Goal: Task Accomplishment & Management: Complete application form

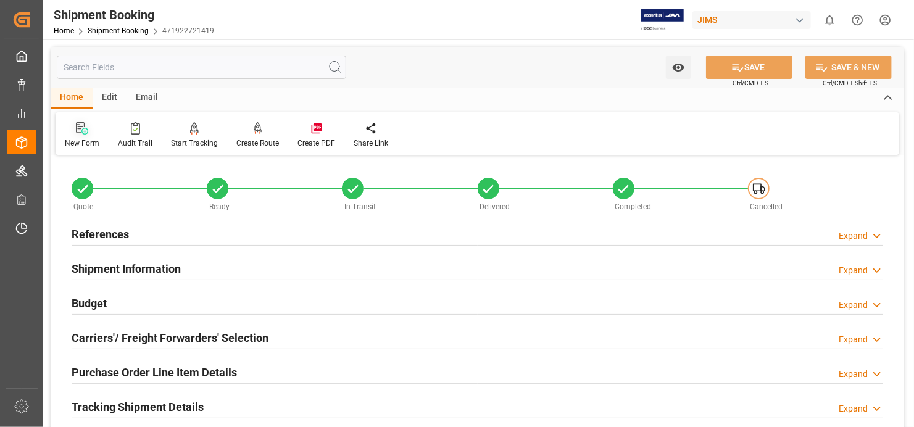
click at [80, 127] on icon at bounding box center [82, 128] width 12 height 12
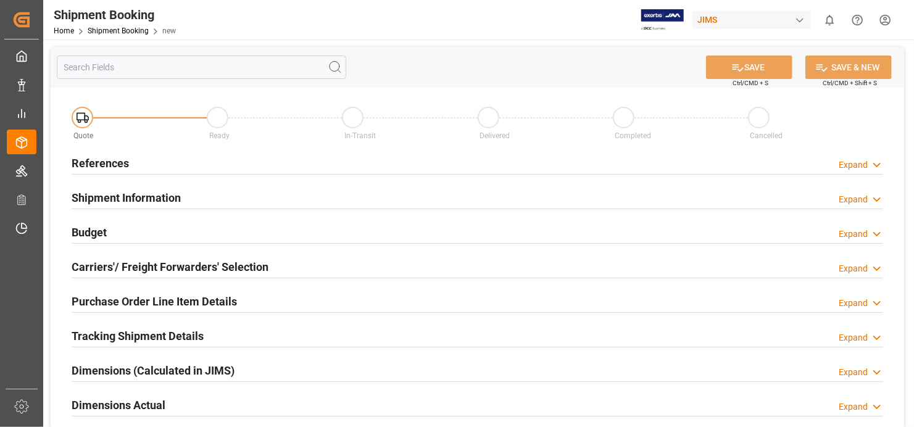
click at [88, 159] on h2 "References" at bounding box center [100, 163] width 57 height 17
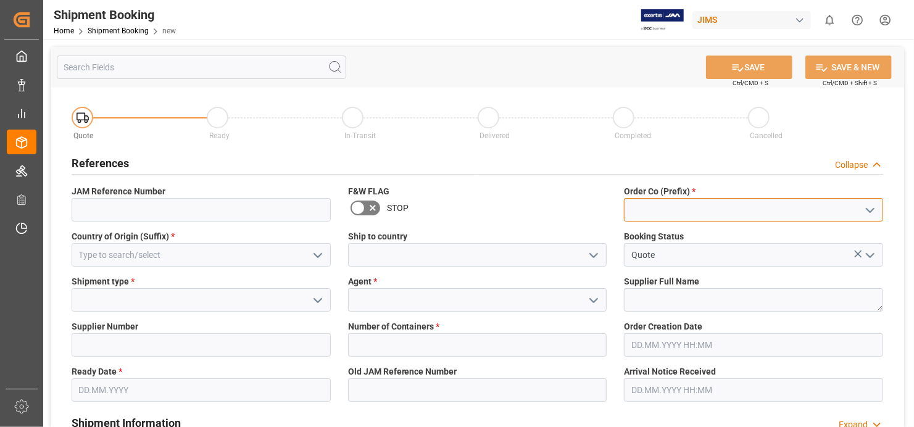
click at [708, 209] on input at bounding box center [753, 209] width 259 height 23
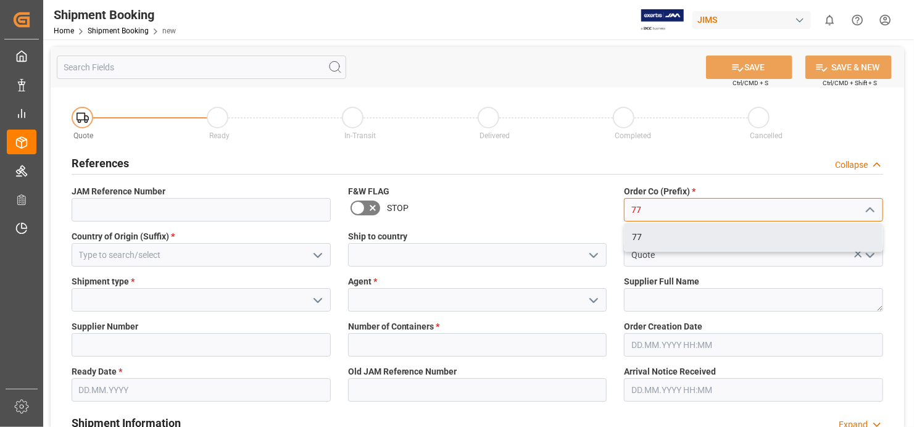
click at [681, 234] on div "77" at bounding box center [753, 237] width 258 height 28
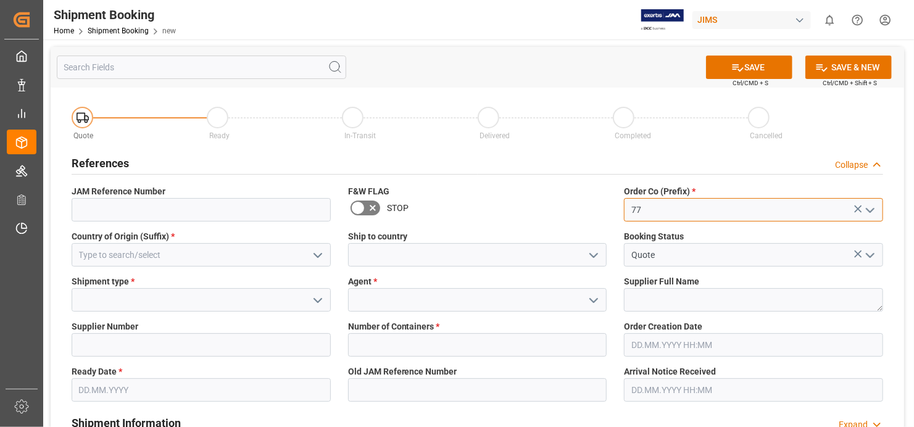
type input "77"
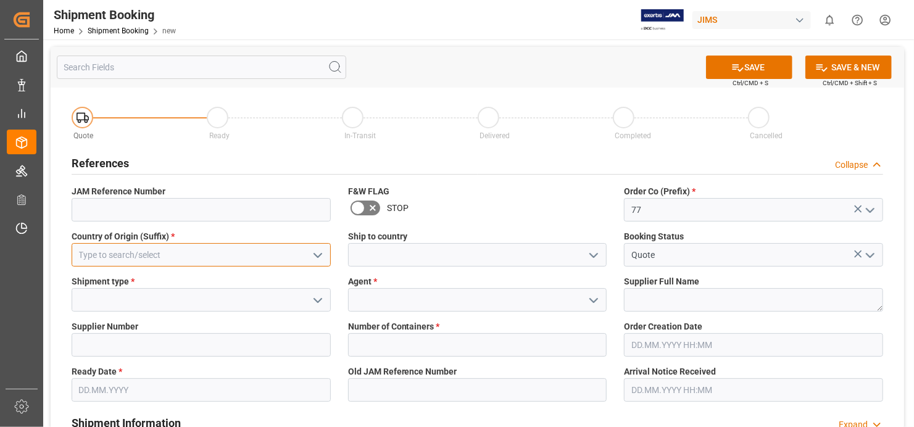
click at [188, 253] on input at bounding box center [201, 254] width 259 height 23
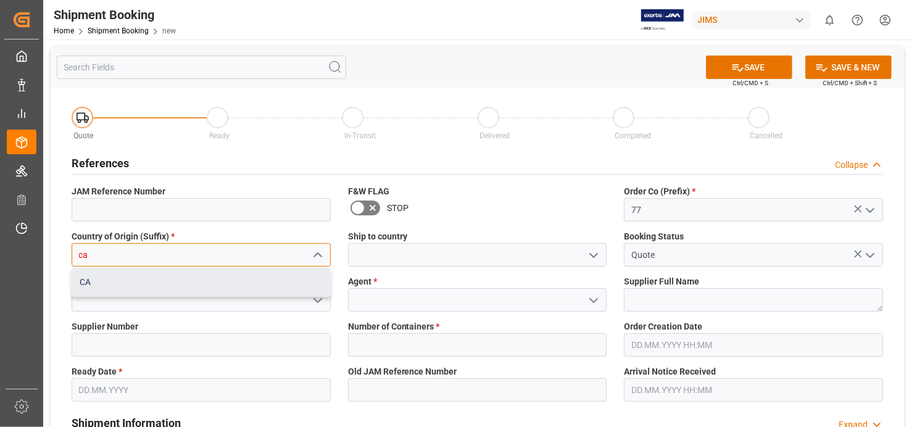
click at [231, 280] on div "CA" at bounding box center [201, 282] width 258 height 28
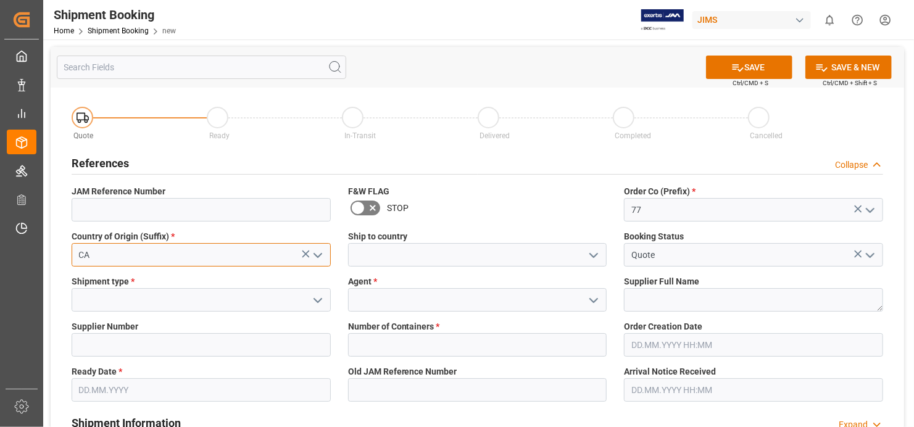
type input "CA"
click at [318, 297] on icon "open menu" at bounding box center [317, 300] width 15 height 15
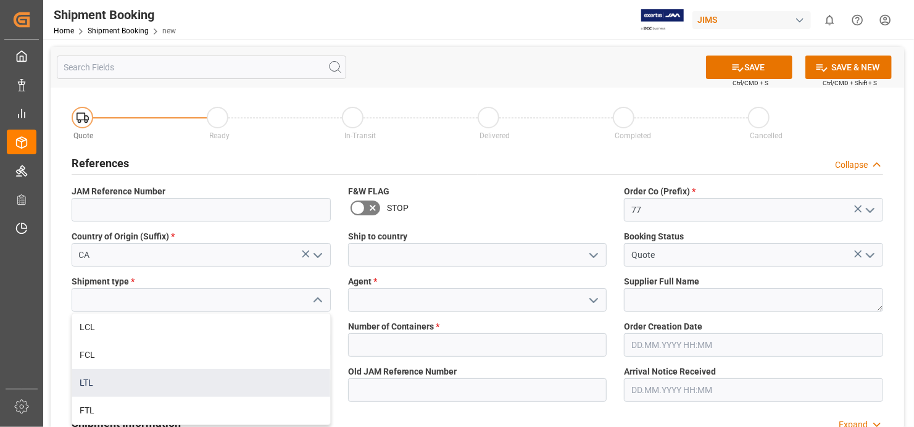
click at [215, 383] on div "LTL" at bounding box center [201, 383] width 258 height 28
type input "LTL"
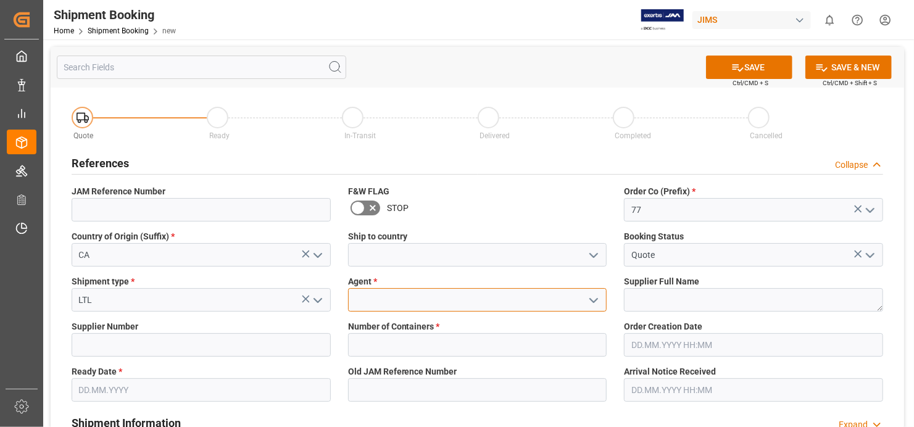
click at [426, 305] on input at bounding box center [477, 299] width 259 height 23
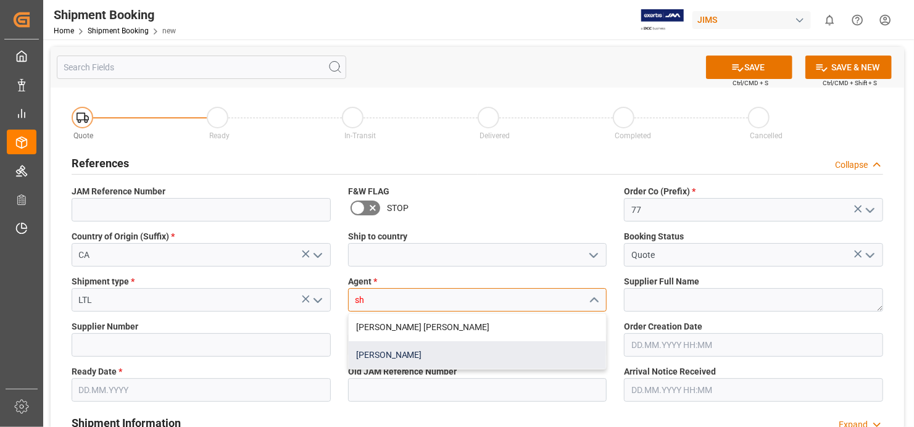
click at [436, 352] on div "[PERSON_NAME]" at bounding box center [478, 355] width 258 height 28
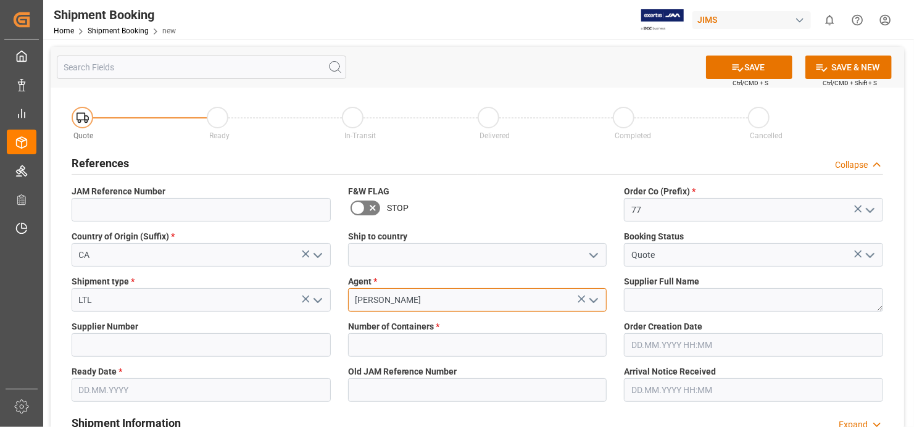
type input "[PERSON_NAME]"
click at [734, 300] on textarea at bounding box center [753, 299] width 259 height 23
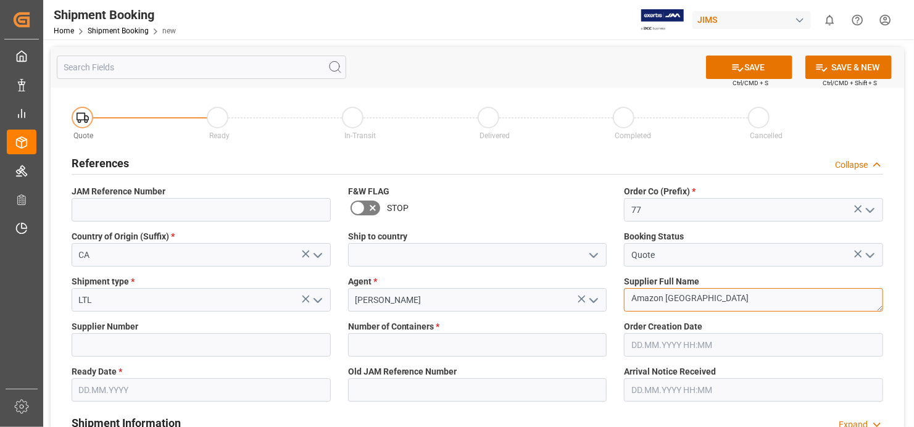
type textarea "Amazon [GEOGRAPHIC_DATA]"
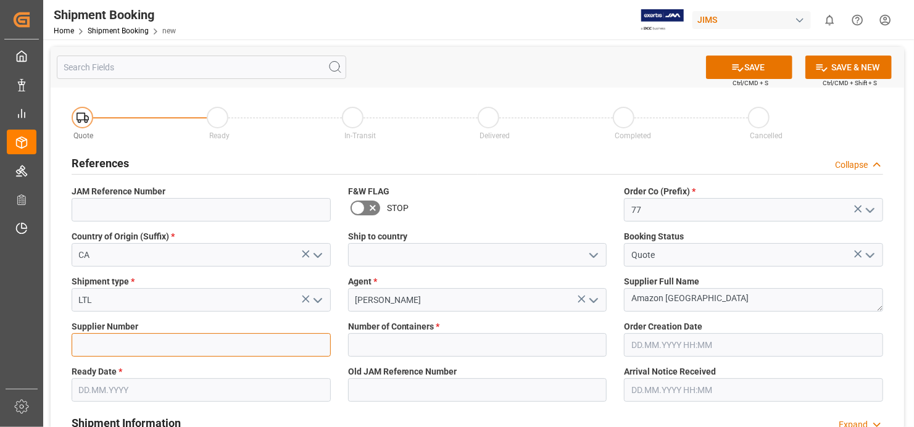
click at [167, 344] on input at bounding box center [201, 344] width 259 height 23
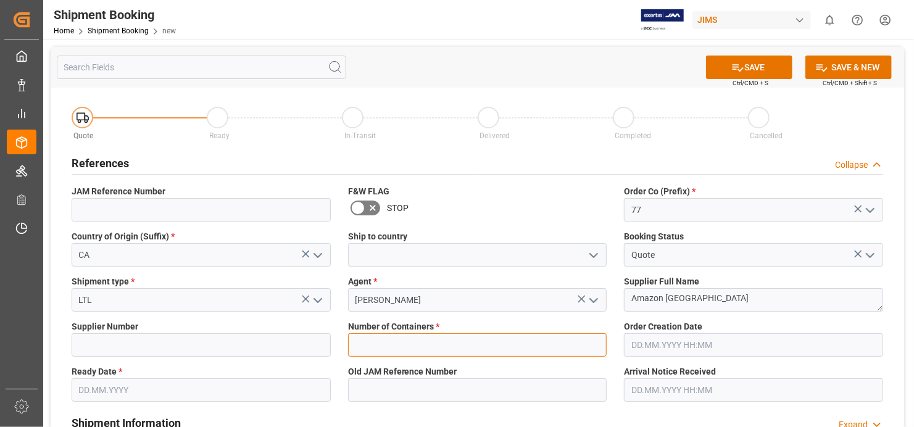
click at [447, 342] on input "text" at bounding box center [477, 344] width 259 height 23
click at [597, 347] on input "text" at bounding box center [477, 344] width 259 height 23
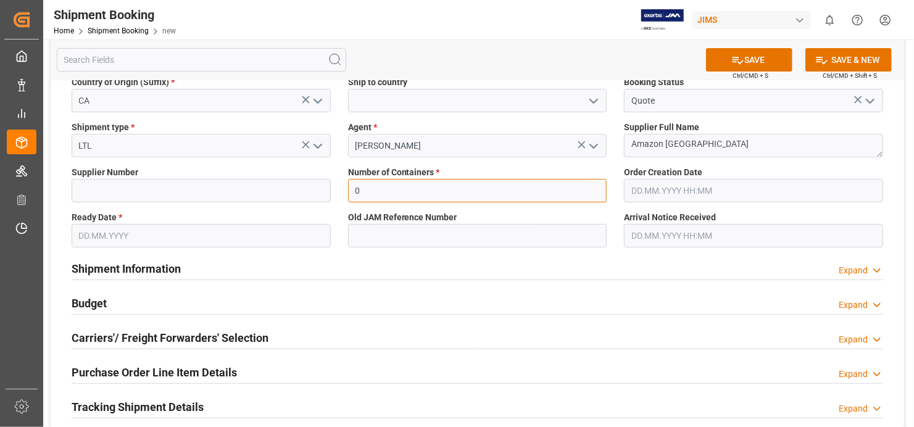
scroll to position [185, 0]
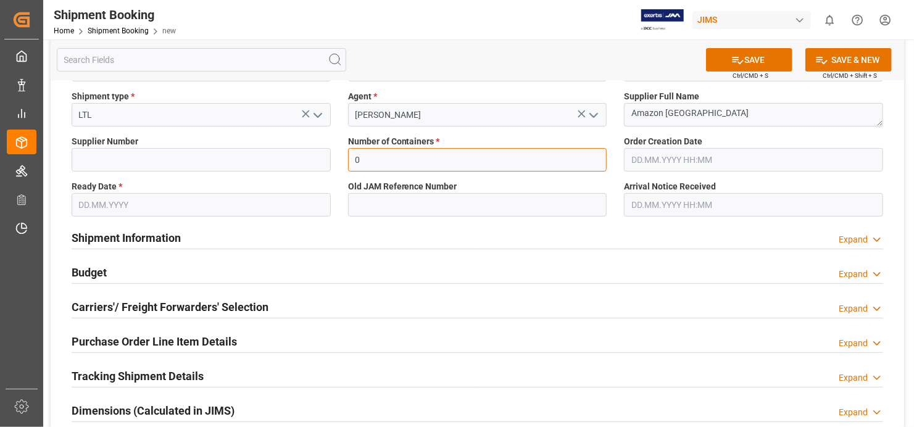
type input "0"
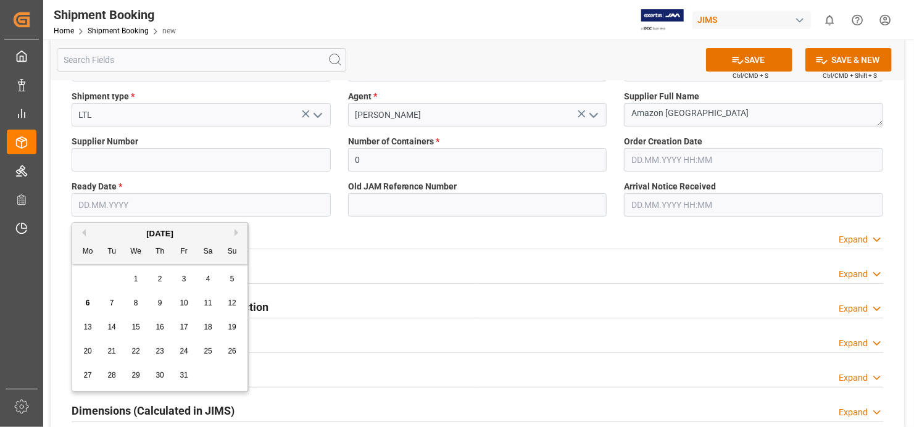
click at [257, 204] on input "text" at bounding box center [201, 204] width 259 height 23
click at [86, 306] on span "6" at bounding box center [88, 303] width 4 height 9
type input "[DATE]"
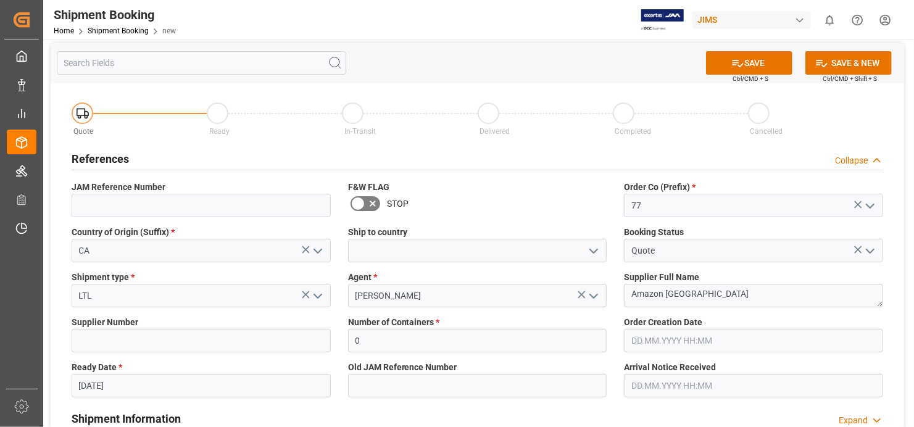
scroll to position [0, 0]
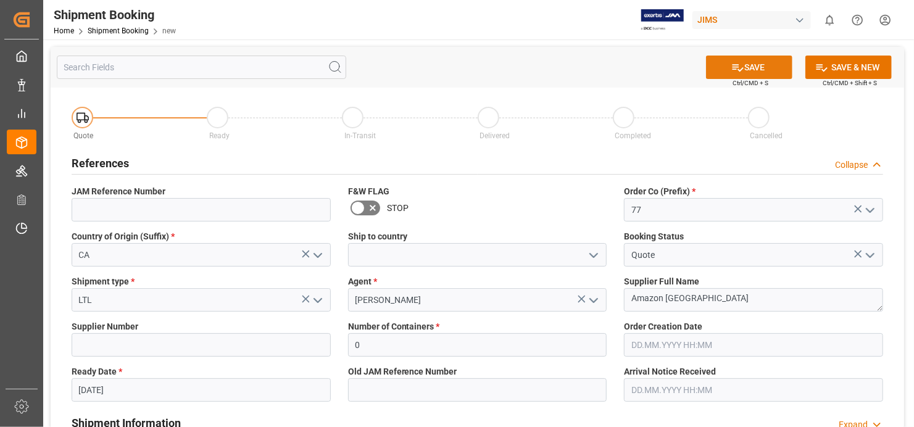
click at [762, 62] on button "SAVE" at bounding box center [749, 67] width 86 height 23
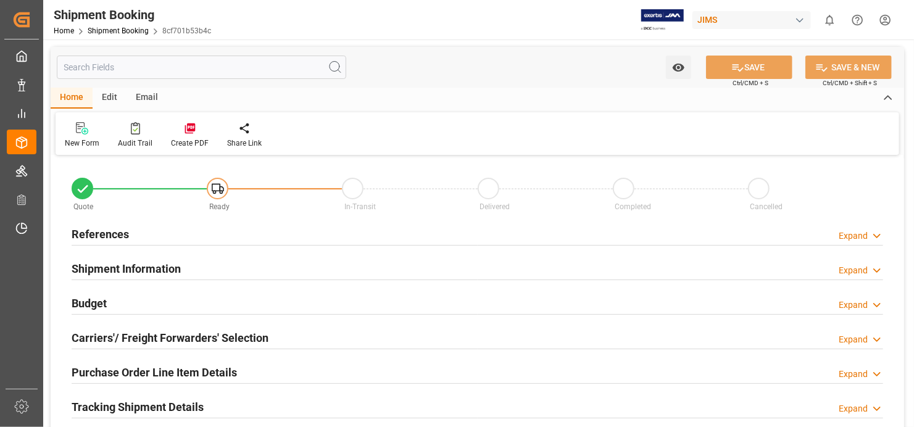
type input "0"
type input "[DATE]"
click at [112, 236] on h2 "References" at bounding box center [100, 234] width 57 height 17
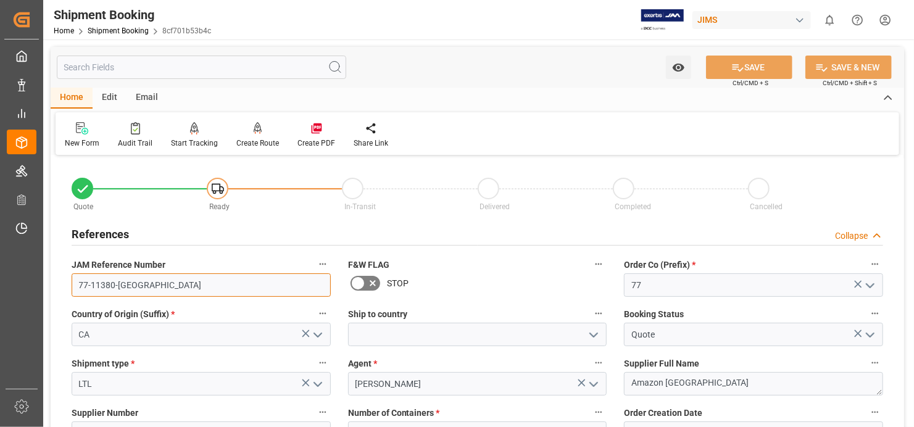
drag, startPoint x: 128, startPoint y: 286, endPoint x: 57, endPoint y: 286, distance: 70.3
